Goal: Task Accomplishment & Management: Manage account settings

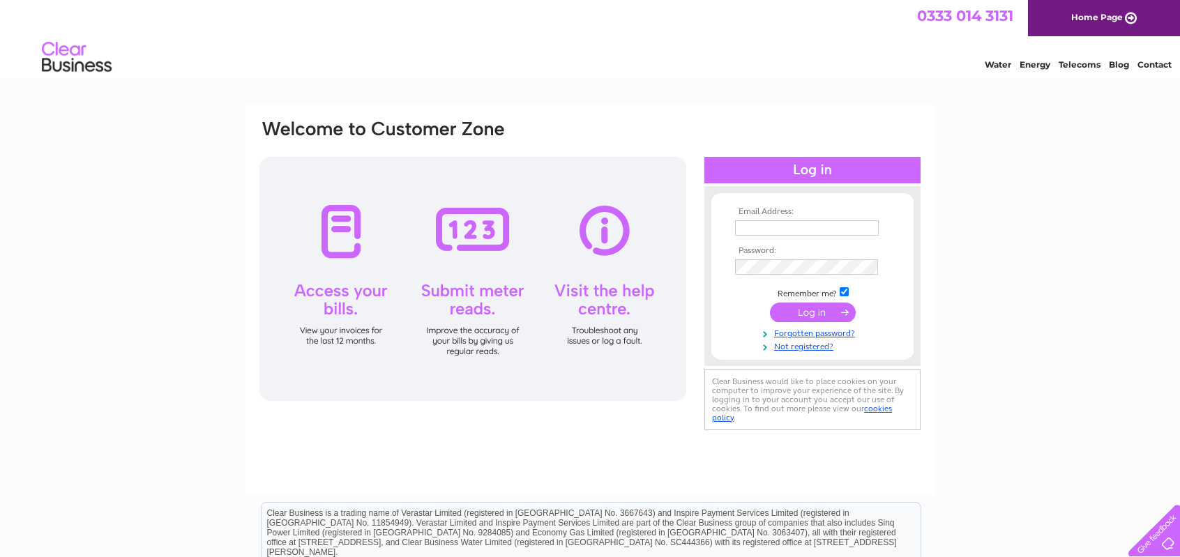
type input "[PERSON_NAME][EMAIL_ADDRESS][PERSON_NAME][PERSON_NAME][DOMAIN_NAME]"
click at [811, 319] on input "submit" at bounding box center [813, 313] width 86 height 20
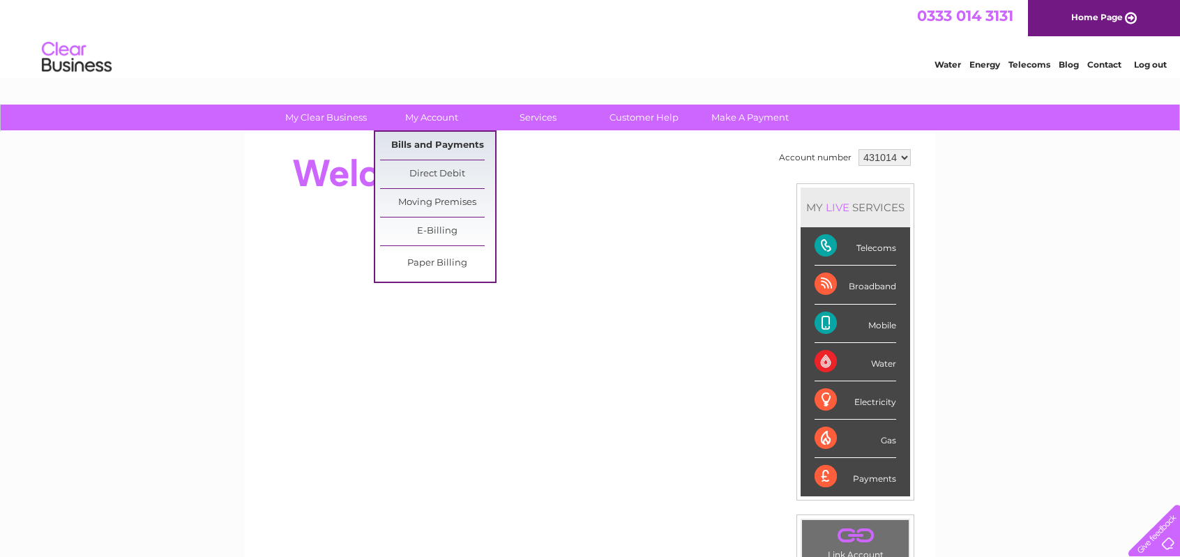
click at [456, 144] on link "Bills and Payments" at bounding box center [437, 146] width 115 height 28
click at [458, 147] on link "Bills and Payments" at bounding box center [437, 146] width 115 height 28
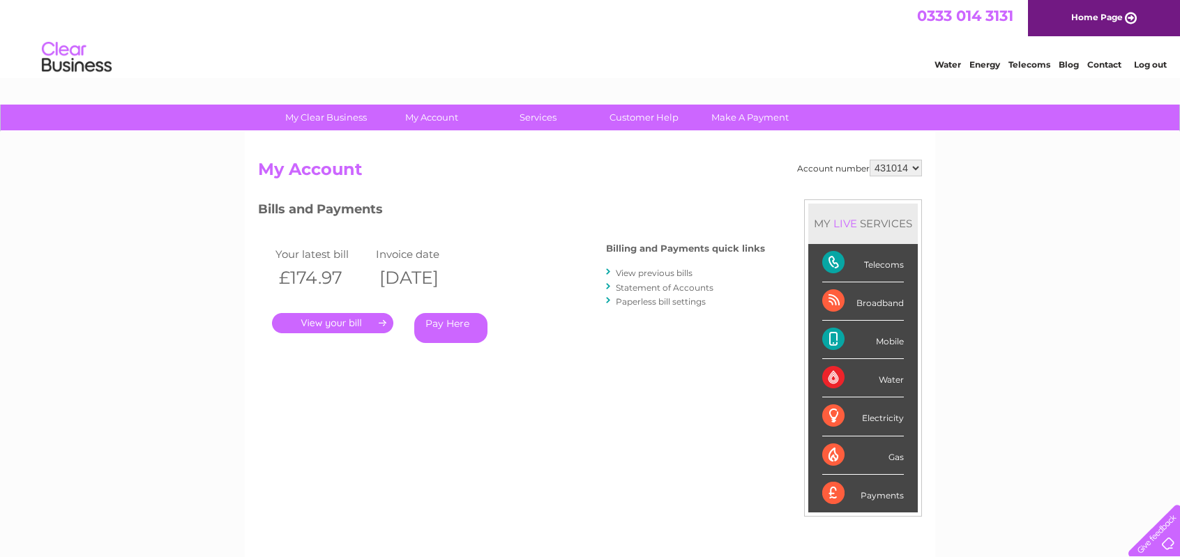
click at [340, 326] on link "." at bounding box center [332, 323] width 121 height 20
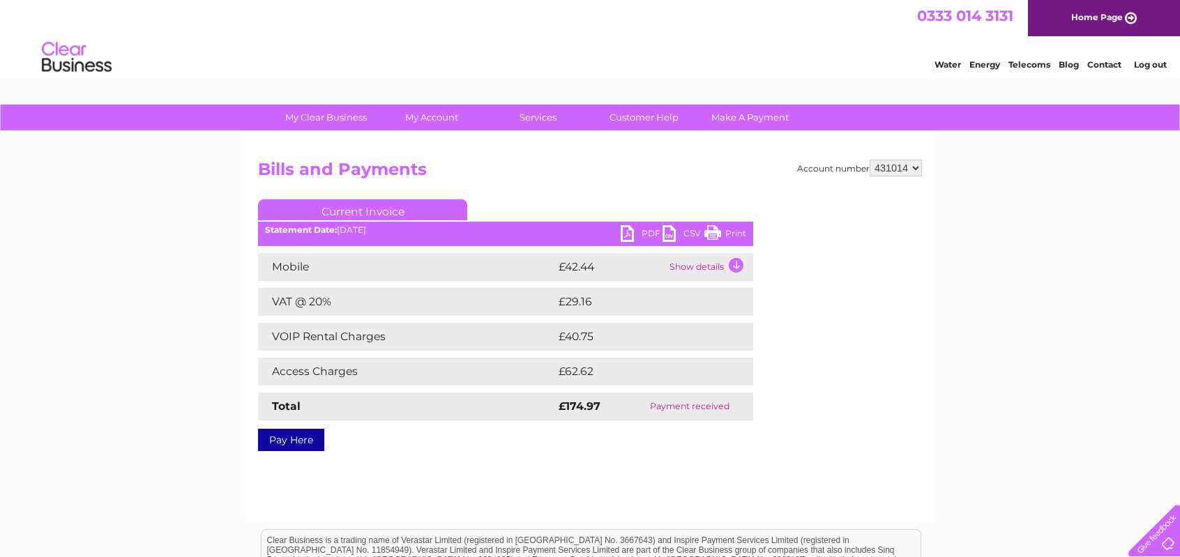
click at [656, 234] on link "PDF" at bounding box center [642, 235] width 42 height 20
drag, startPoint x: 1178, startPoint y: 77, endPoint x: 1183, endPoint y: 110, distance: 33.2
click at [1180, 82] on html "0333 014 3131 Home Page Water Energy Telecoms Blog Contact Log out" at bounding box center [590, 41] width 1180 height 82
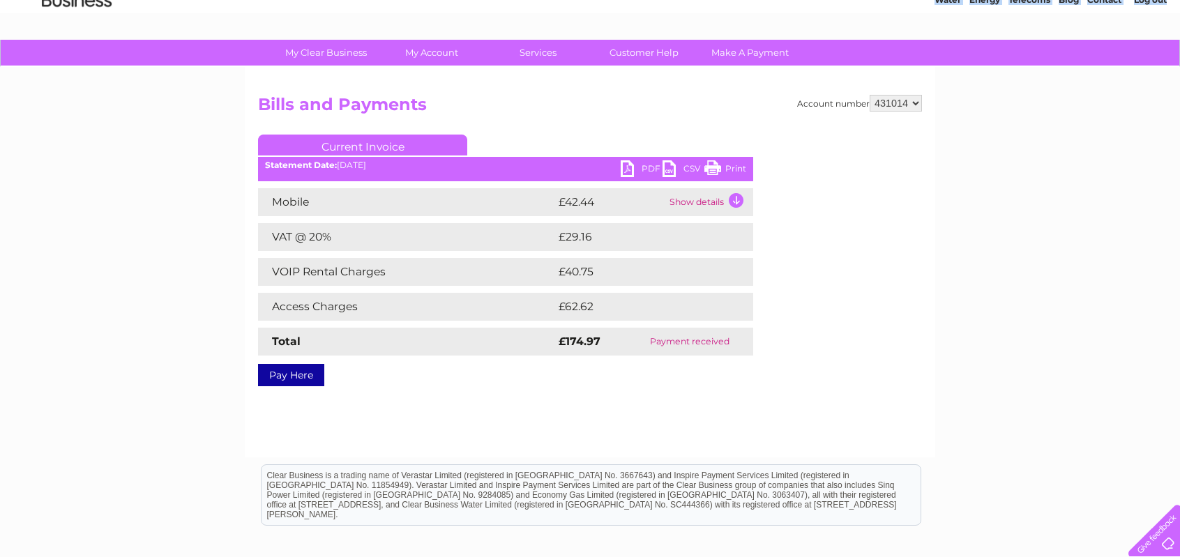
scroll to position [61, 0]
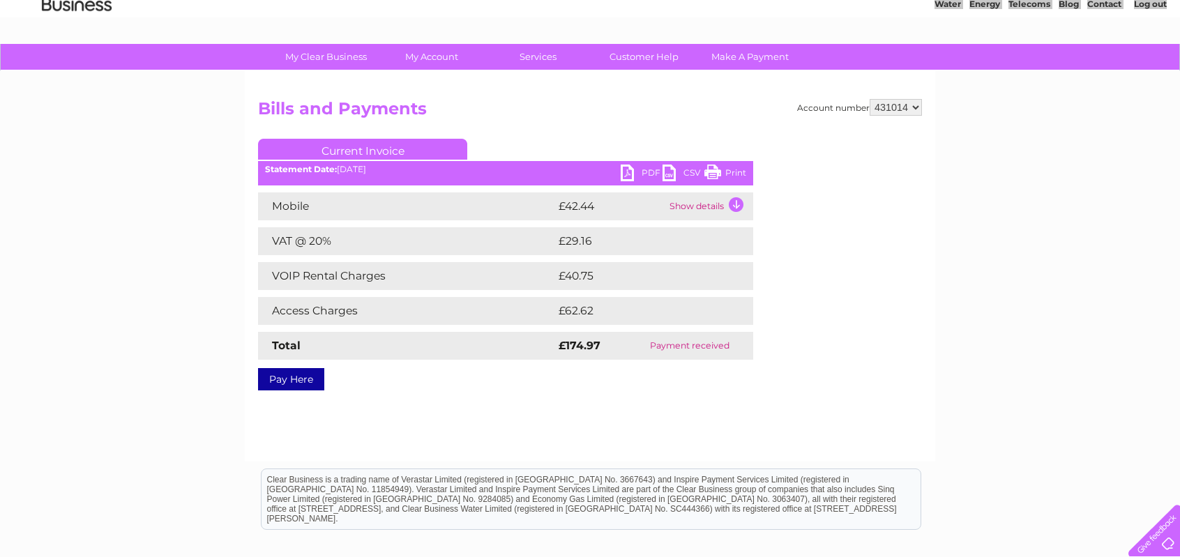
click at [735, 202] on td "Show details" at bounding box center [709, 207] width 87 height 28
